Goal: Task Accomplishment & Management: Manage account settings

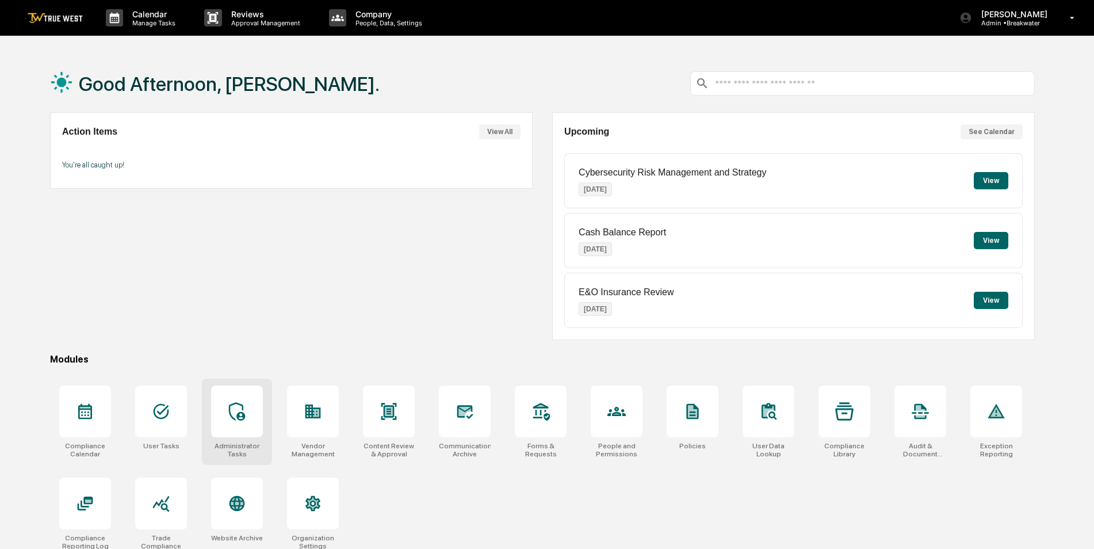
click at [235, 405] on icon at bounding box center [237, 411] width 18 height 18
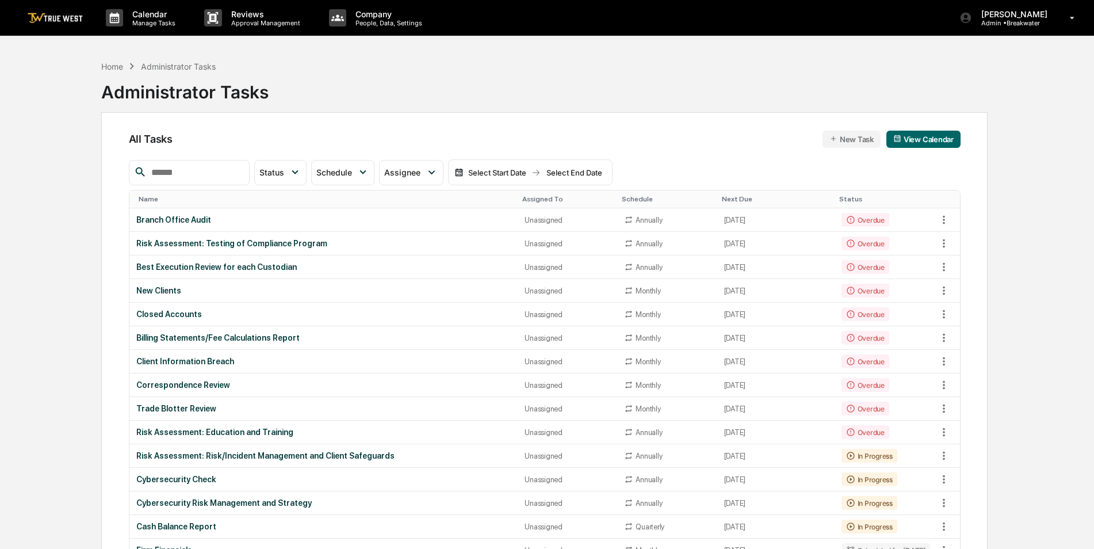
click at [213, 171] on input "text" at bounding box center [196, 172] width 98 height 15
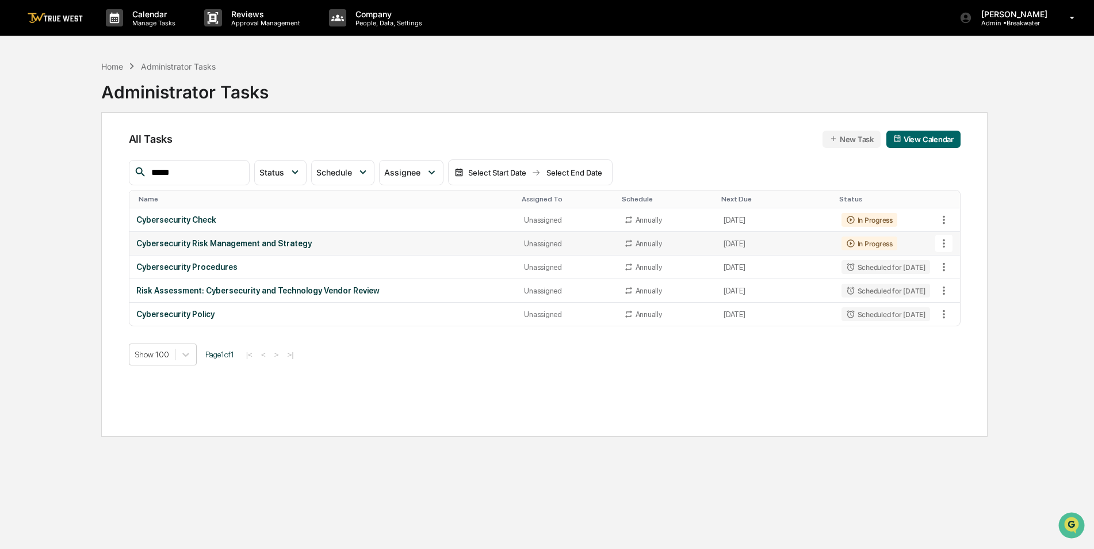
click at [944, 244] on icon at bounding box center [943, 243] width 2 height 9
click at [956, 306] on img at bounding box center [954, 306] width 9 height 9
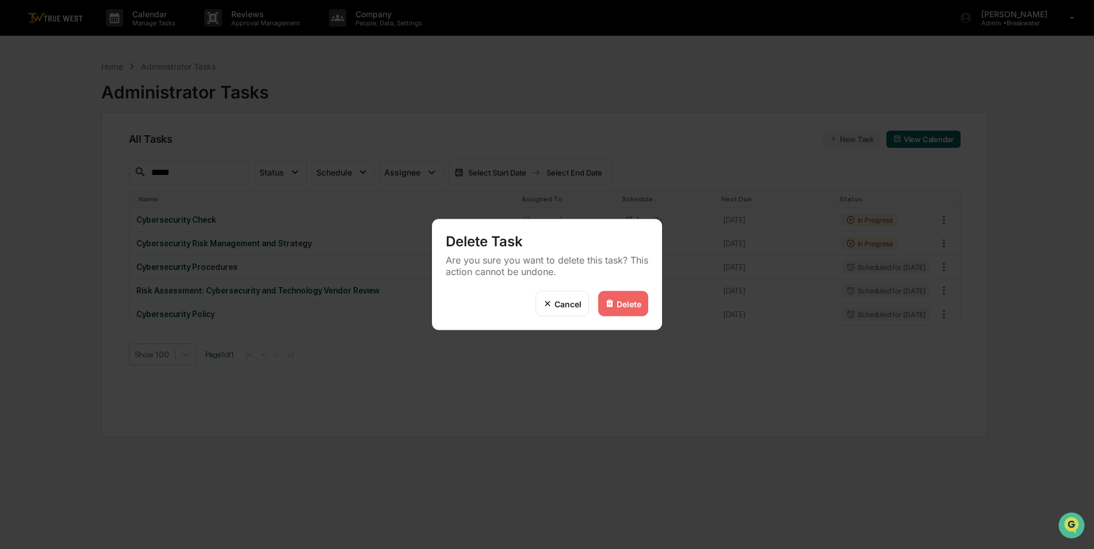
click at [627, 304] on div "Delete" at bounding box center [628, 303] width 25 height 10
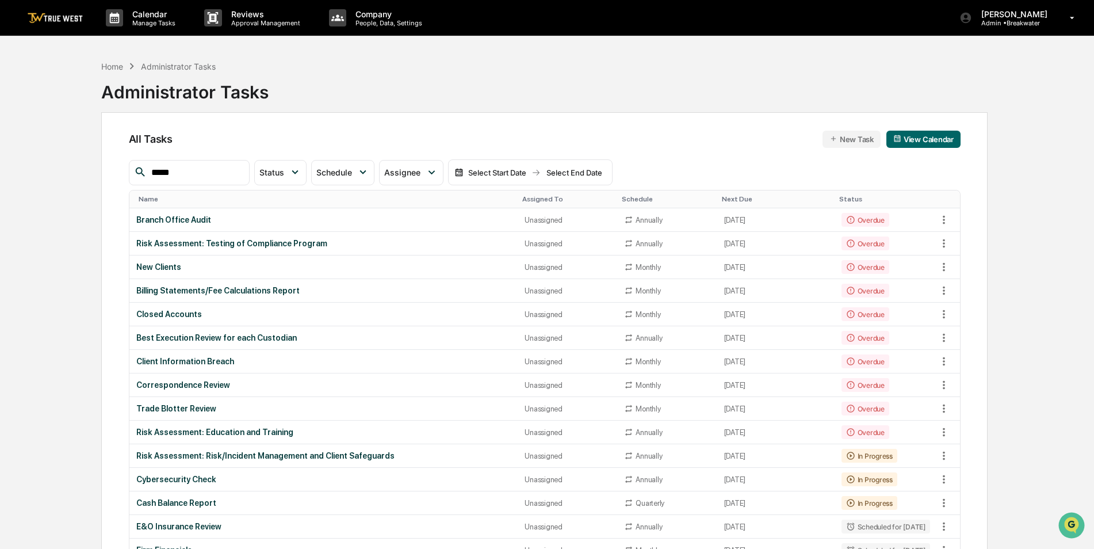
click at [200, 167] on input "*****" at bounding box center [196, 172] width 98 height 15
type input "*****"
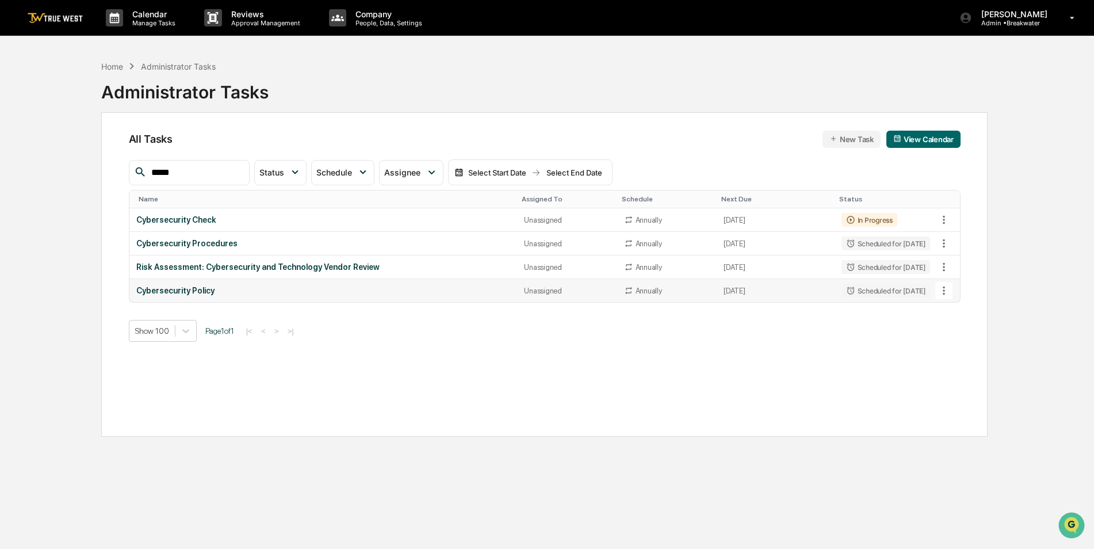
click at [948, 293] on icon at bounding box center [943, 290] width 13 height 13
click at [954, 360] on li "Delete Task" at bounding box center [987, 353] width 92 height 21
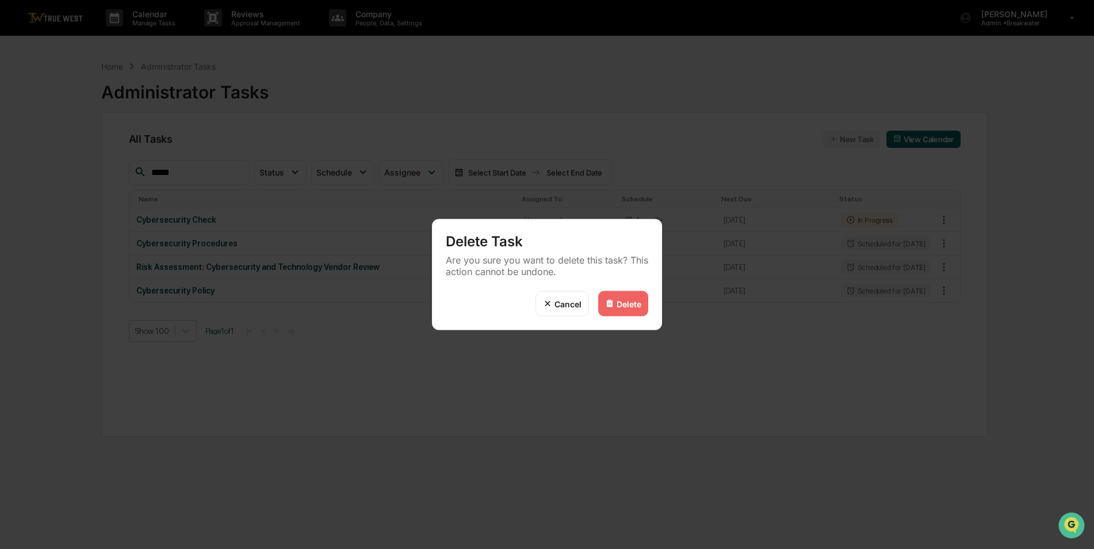
click at [634, 309] on div "Delete" at bounding box center [623, 303] width 50 height 25
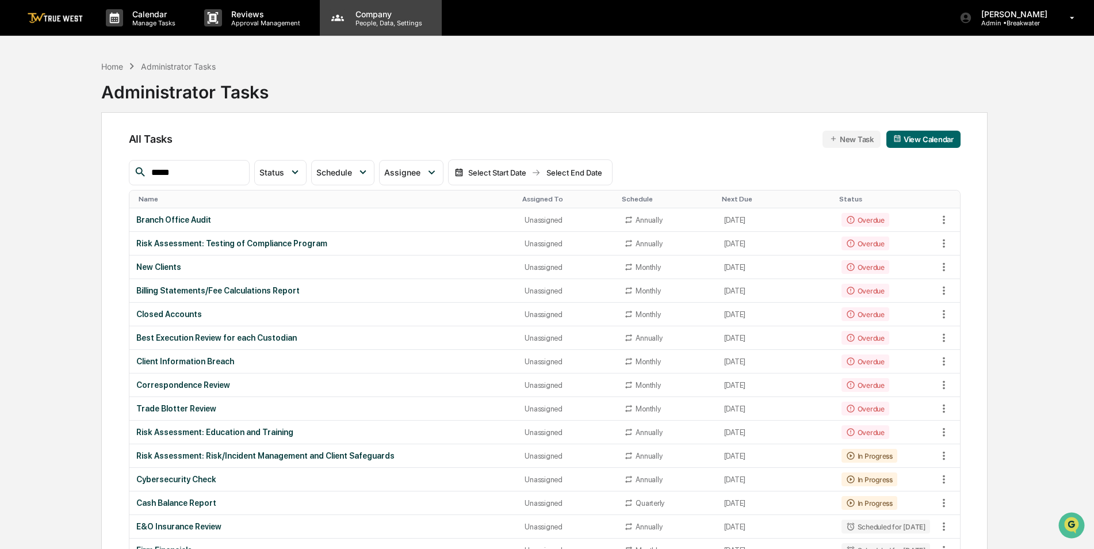
click at [379, 26] on p "People, Data, Settings" at bounding box center [387, 23] width 82 height 8
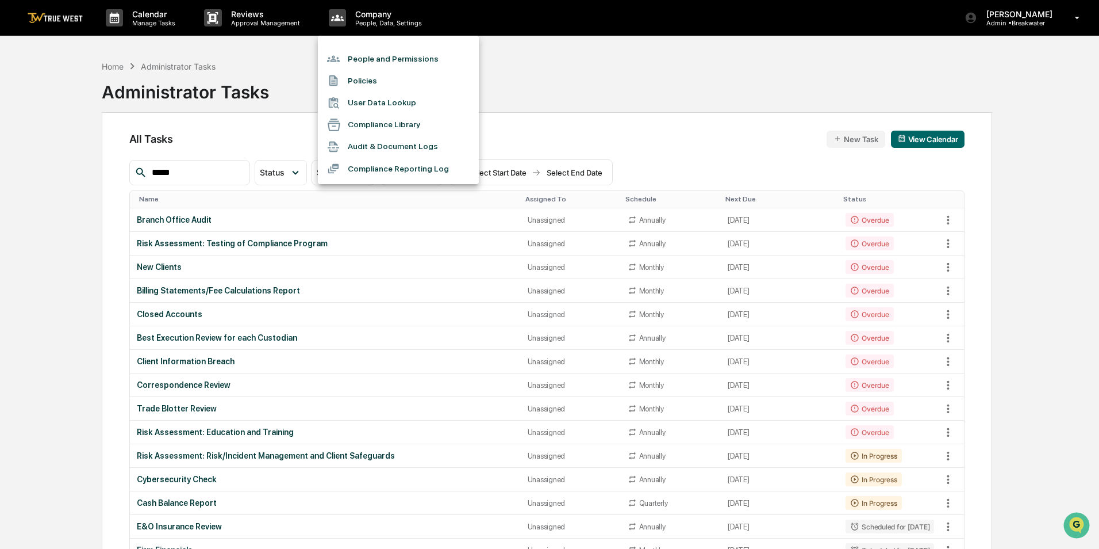
click at [989, 24] on div at bounding box center [549, 274] width 1099 height 549
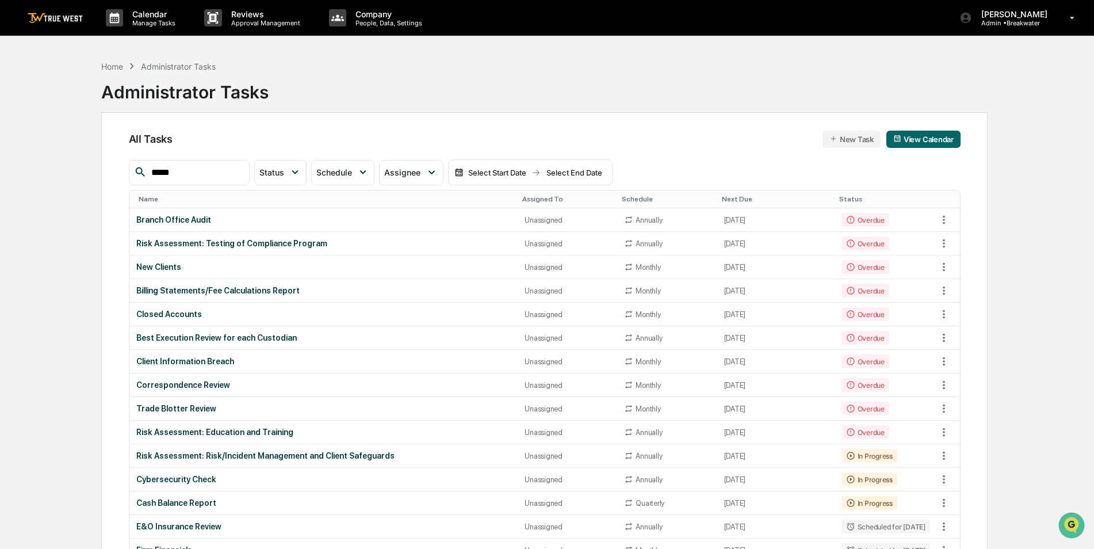
click at [1006, 25] on p "Admin • Breakwater" at bounding box center [1012, 23] width 81 height 8
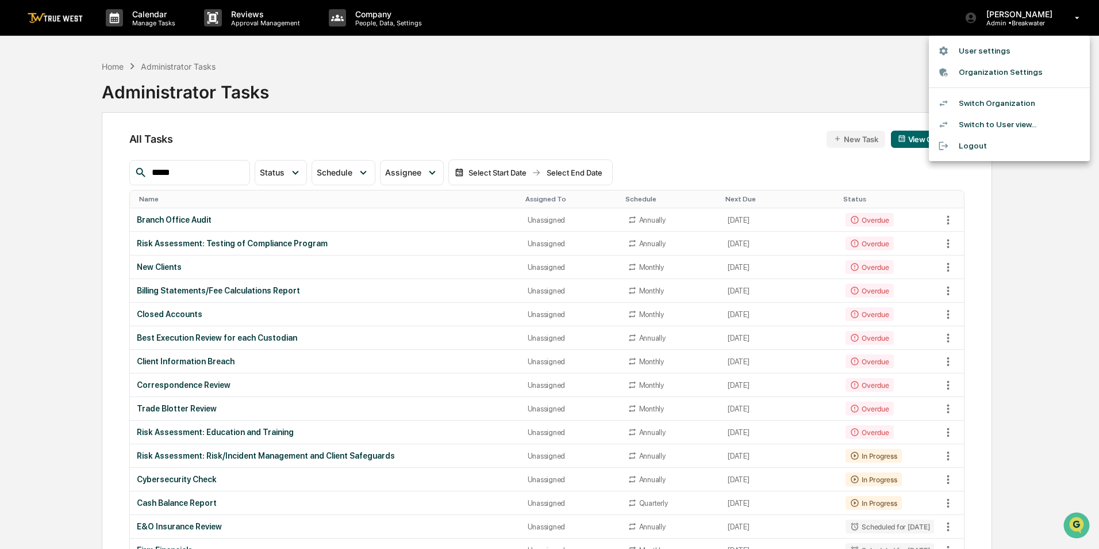
click at [1004, 100] on li "Switch Organization" at bounding box center [1009, 103] width 161 height 21
